Goal: Information Seeking & Learning: Understand process/instructions

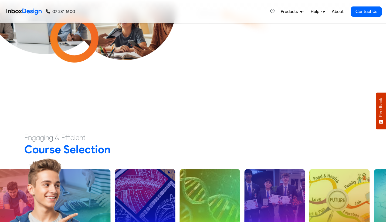
scroll to position [2583, 0]
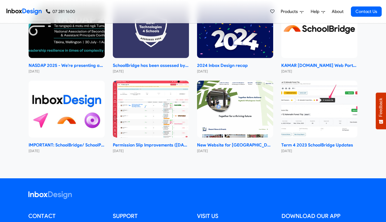
checkbox input "true"
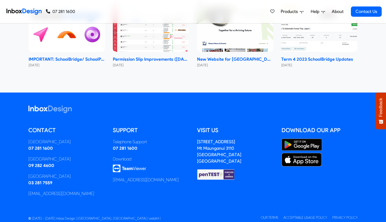
checkbox input "true"
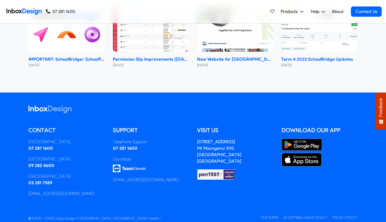
checkbox input "true"
click at [269, 215] on div "Our Terms Acceptable Usage Policy Privacy Policy" at bounding box center [309, 217] width 97 height 5
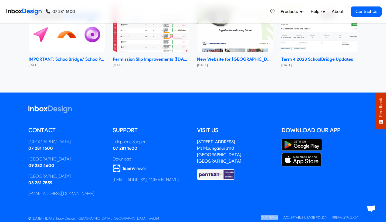
click at [267, 216] on link "Our Terms" at bounding box center [270, 218] width 18 height 4
